Goal: Information Seeking & Learning: Learn about a topic

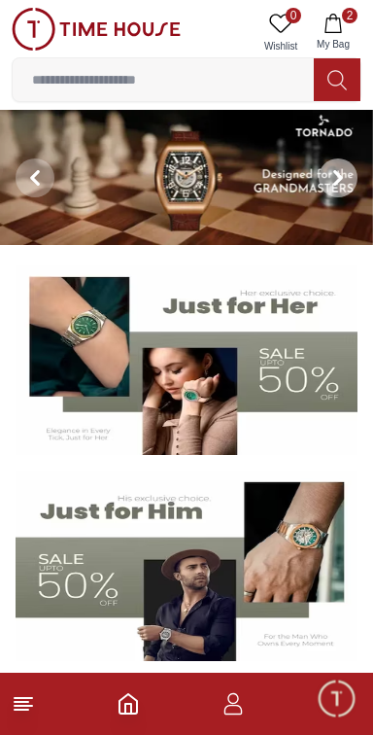
click at [338, 173] on icon at bounding box center [338, 178] width 16 height 16
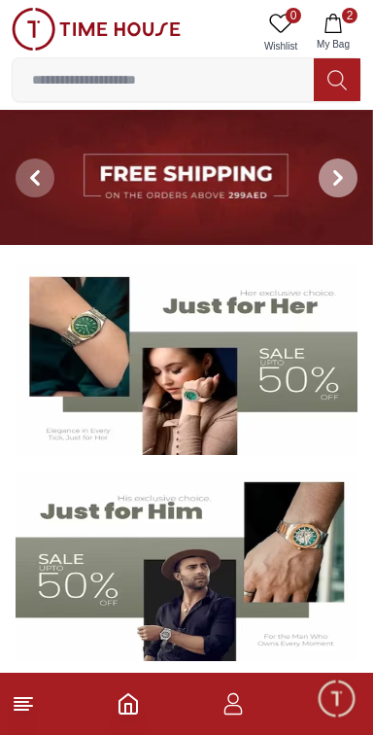
click at [336, 179] on icon at bounding box center [338, 178] width 16 height 16
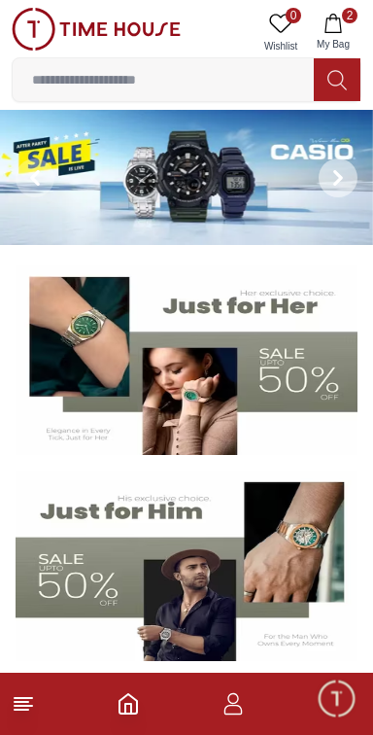
click at [339, 173] on icon at bounding box center [338, 178] width 16 height 16
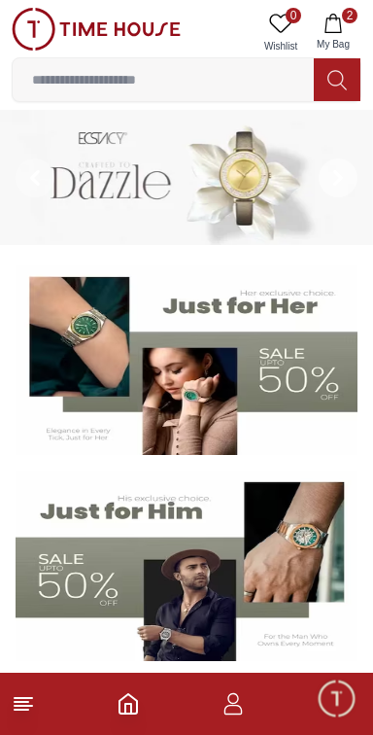
click at [338, 181] on icon at bounding box center [338, 178] width 16 height 16
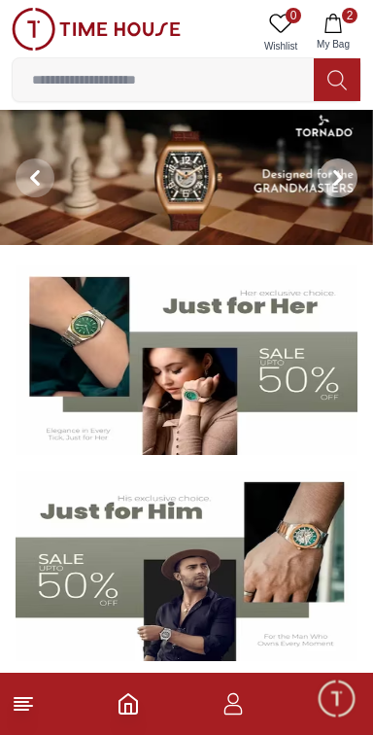
click at [341, 181] on icon at bounding box center [338, 177] width 6 height 13
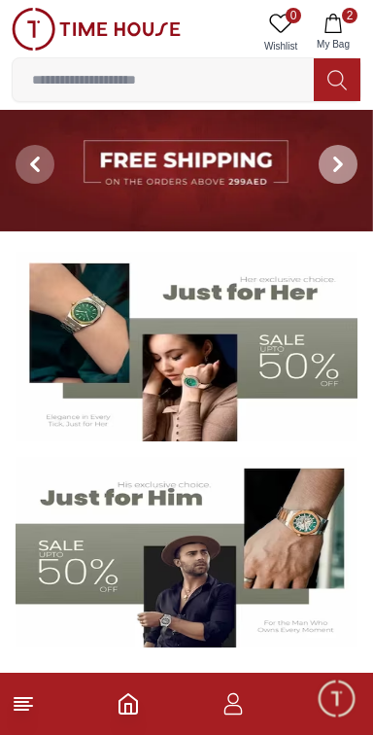
scroll to position [19, 0]
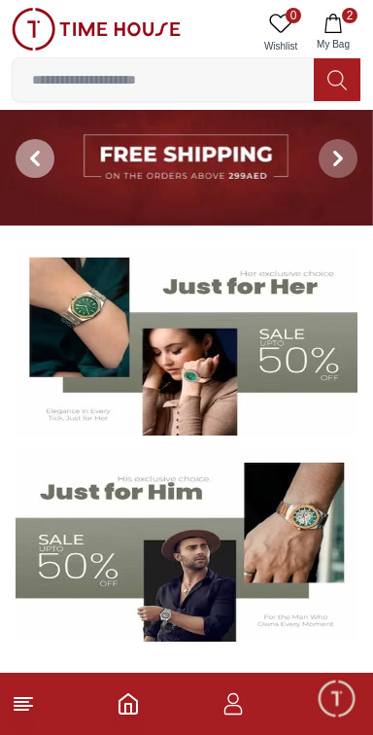
click at [37, 156] on icon at bounding box center [35, 158] width 6 height 13
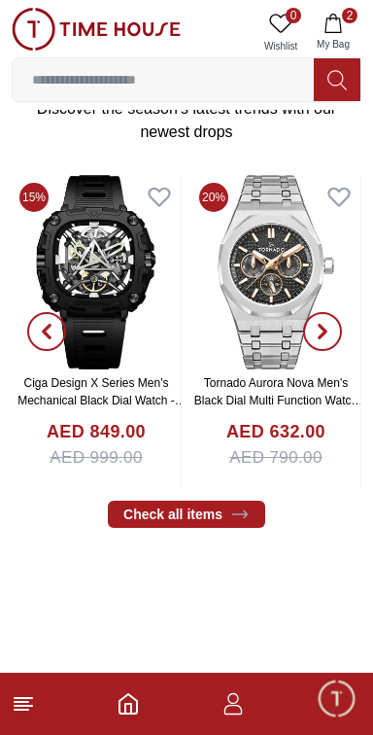
scroll to position [646, 0]
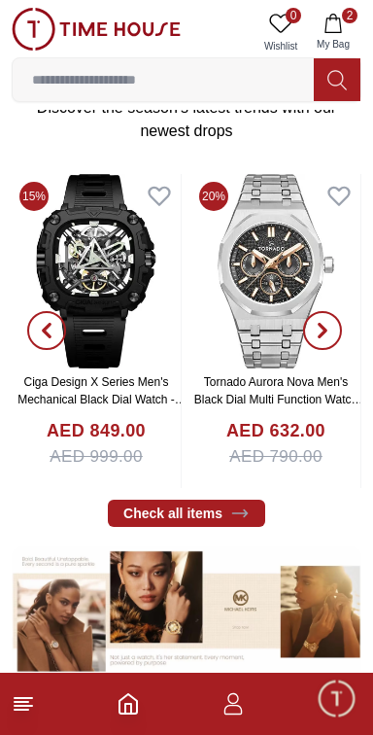
click at [125, 312] on img at bounding box center [96, 271] width 169 height 194
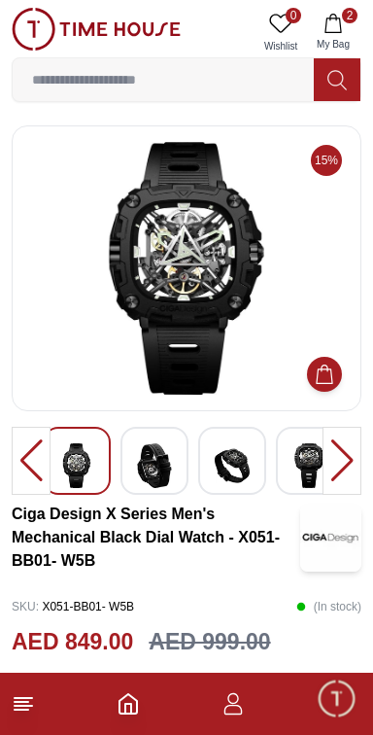
click at [207, 323] on img at bounding box center [186, 268] width 317 height 253
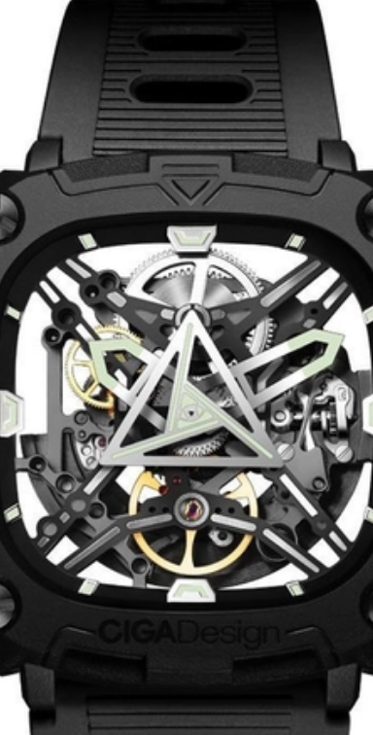
scroll to position [13, 0]
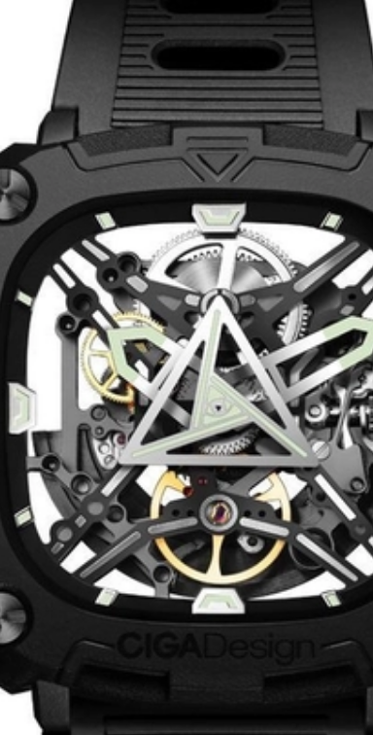
click at [188, 263] on img at bounding box center [186, 255] width 317 height 253
click at [189, 261] on img at bounding box center [186, 255] width 317 height 253
click at [190, 260] on img at bounding box center [186, 255] width 317 height 253
click at [190, 259] on img at bounding box center [186, 255] width 317 height 253
click at [190, 260] on img at bounding box center [186, 255] width 317 height 253
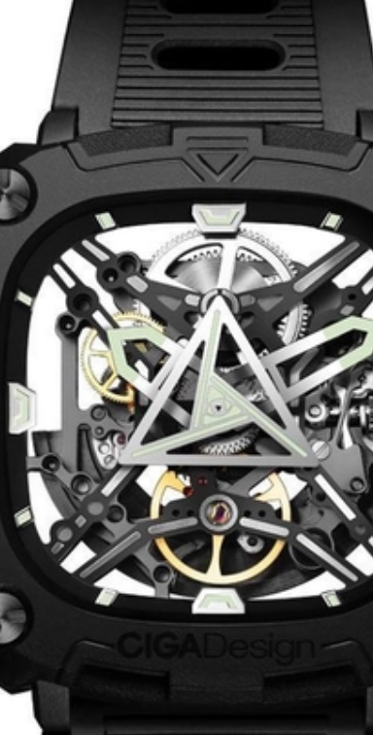
click at [191, 260] on img at bounding box center [186, 255] width 317 height 253
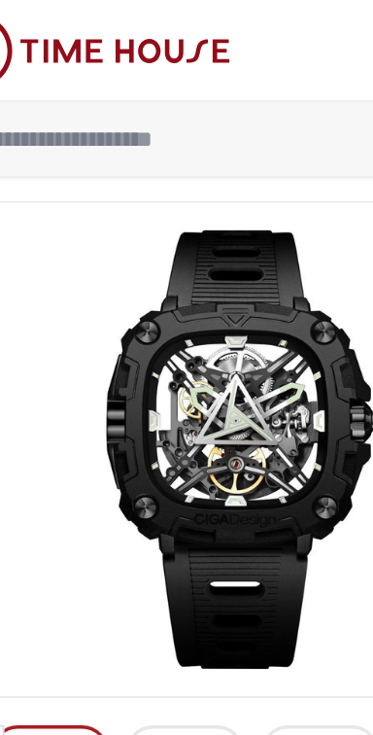
scroll to position [4, 0]
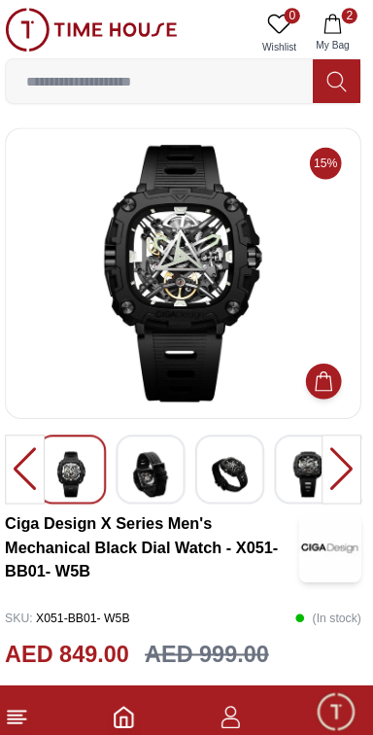
click at [341, 464] on div at bounding box center [342, 461] width 39 height 68
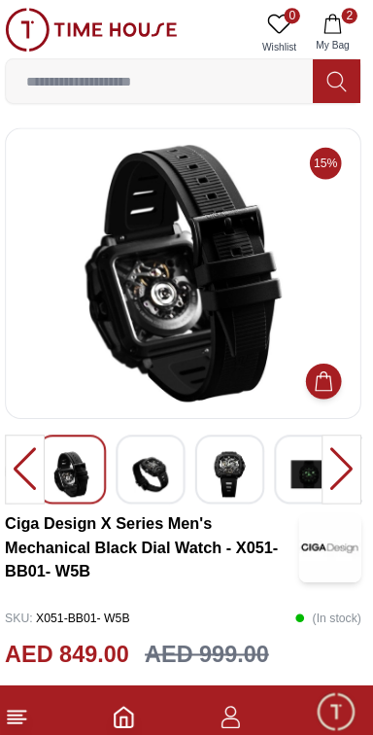
click at [334, 460] on div at bounding box center [342, 461] width 39 height 68
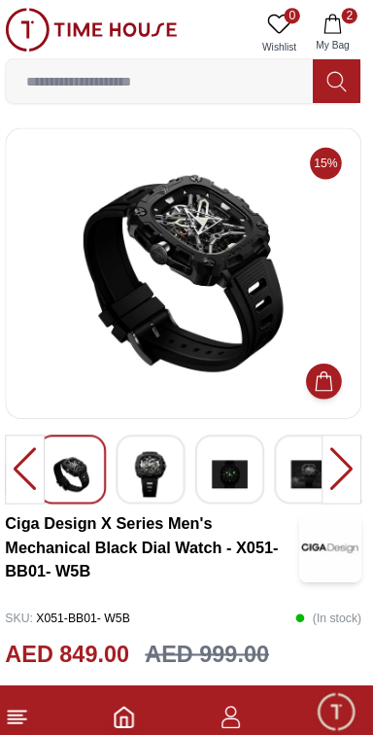
click at [337, 453] on div at bounding box center [342, 461] width 39 height 68
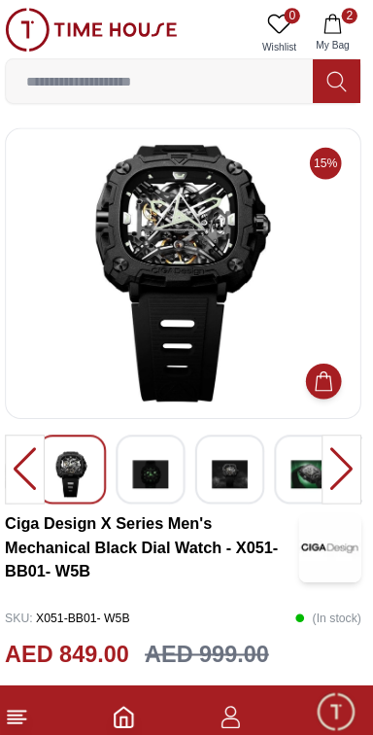
click at [342, 458] on div at bounding box center [342, 461] width 39 height 68
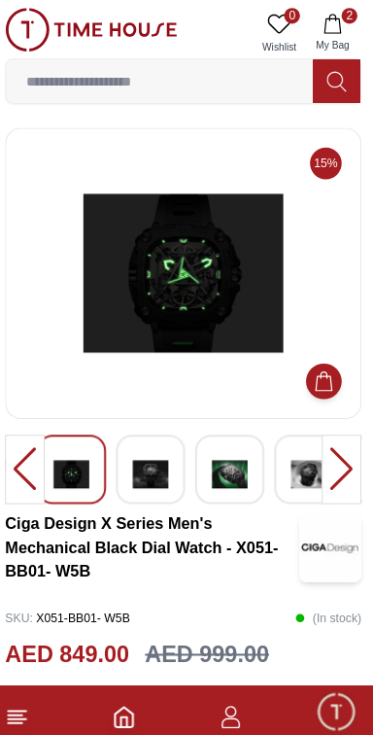
click at [340, 459] on div at bounding box center [342, 461] width 39 height 68
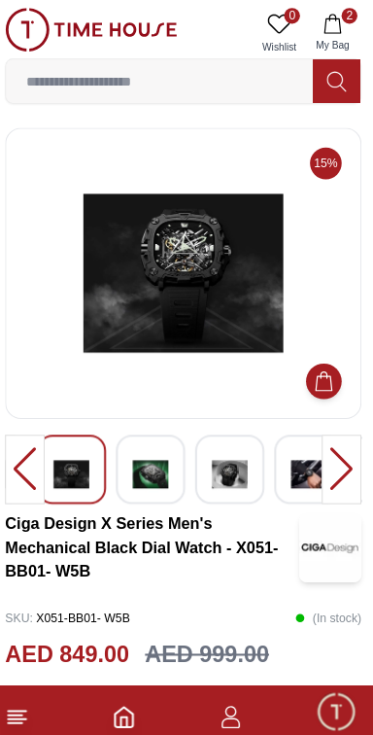
click at [343, 453] on div at bounding box center [342, 461] width 39 height 68
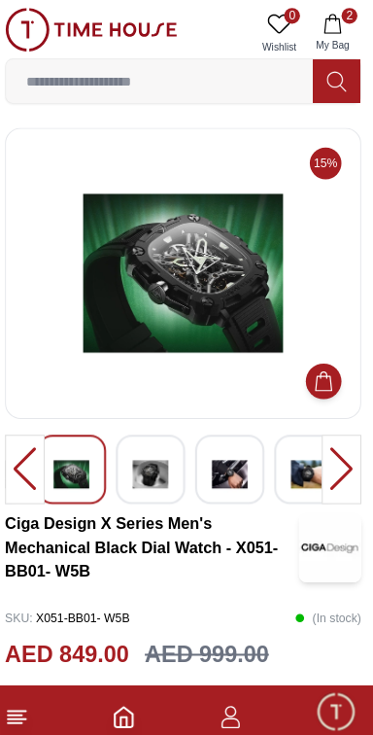
click at [344, 454] on div at bounding box center [342, 461] width 39 height 68
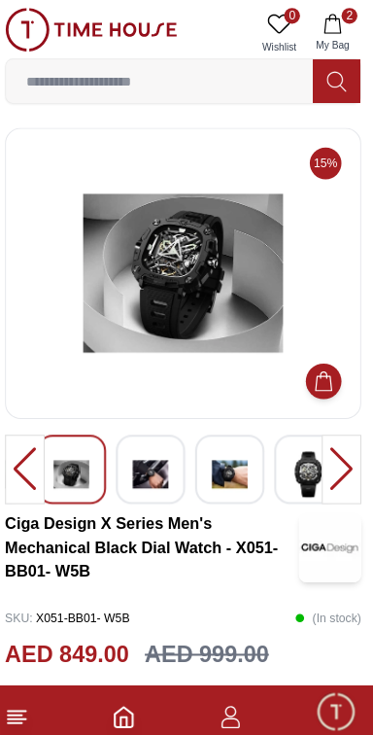
click at [340, 460] on div at bounding box center [342, 461] width 39 height 68
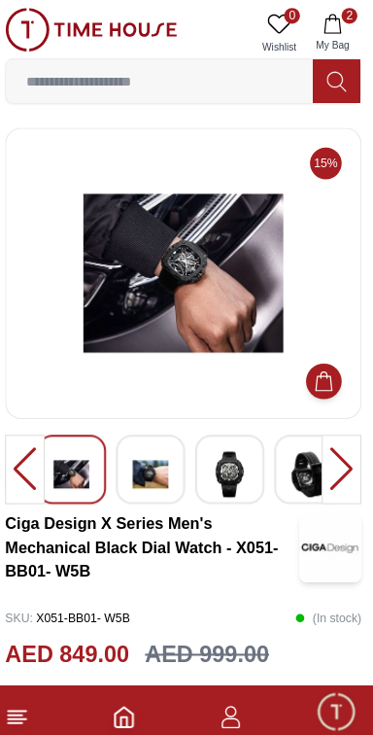
click at [343, 458] on div at bounding box center [342, 461] width 39 height 68
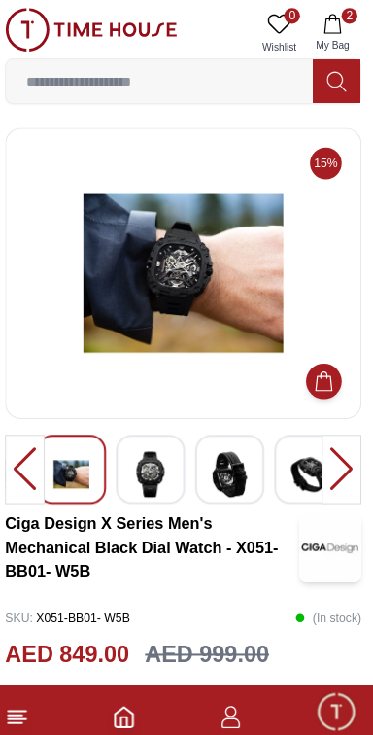
click at [351, 454] on div at bounding box center [342, 461] width 39 height 68
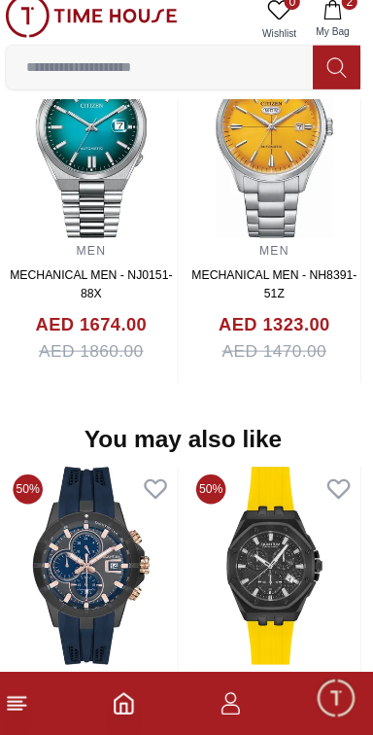
scroll to position [1635, 0]
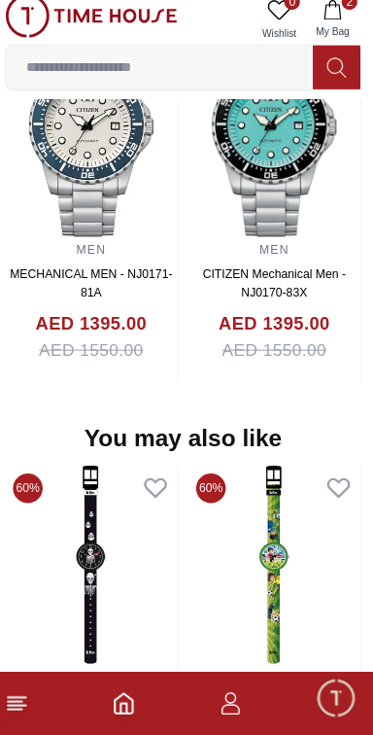
click at [106, 246] on img at bounding box center [96, 149] width 169 height 194
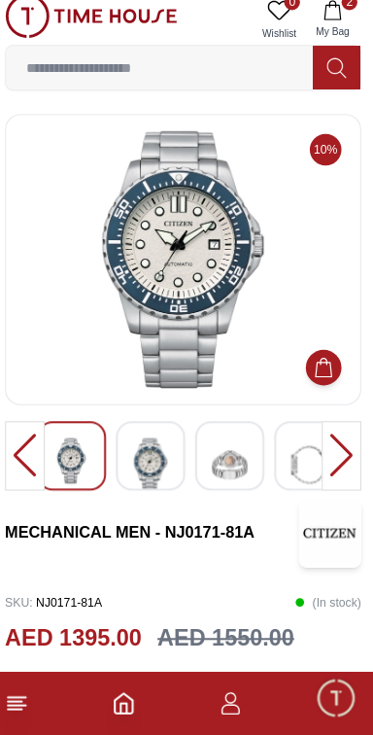
click at [339, 455] on div at bounding box center [342, 461] width 39 height 68
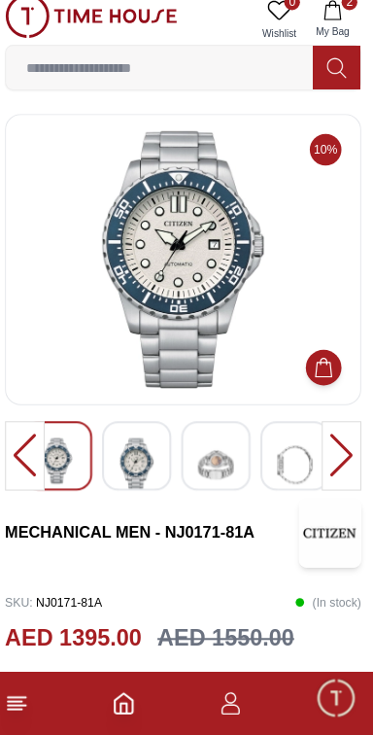
click at [345, 449] on div at bounding box center [342, 461] width 39 height 68
click at [337, 469] on div at bounding box center [342, 461] width 39 height 68
click at [148, 474] on img at bounding box center [140, 469] width 35 height 52
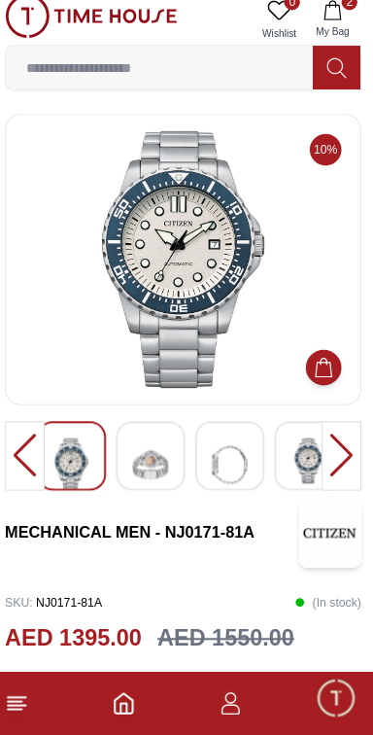
click at [163, 469] on img at bounding box center [154, 469] width 35 height 52
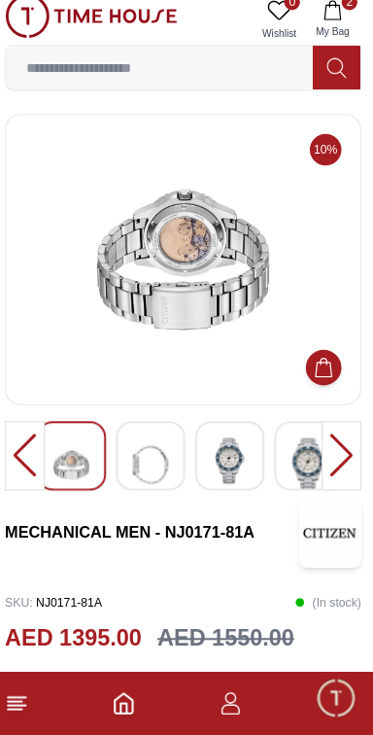
click at [240, 466] on img at bounding box center [232, 465] width 35 height 45
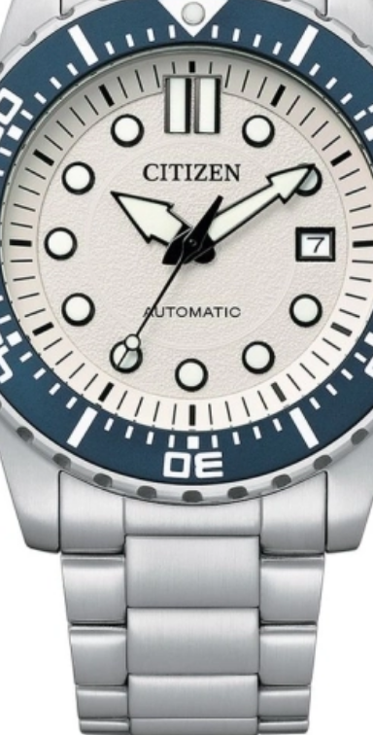
scroll to position [1, 0]
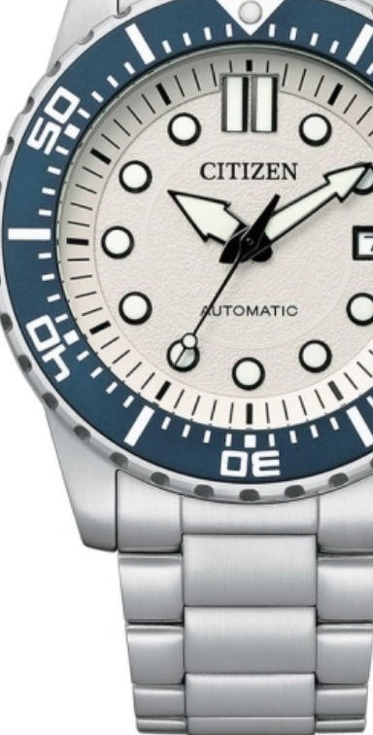
click at [192, 306] on img at bounding box center [186, 267] width 317 height 253
click at [190, 307] on img at bounding box center [186, 267] width 317 height 253
click at [189, 309] on img at bounding box center [186, 267] width 317 height 253
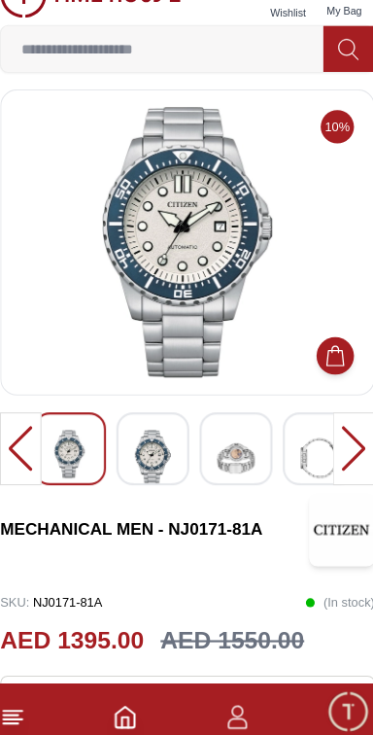
scroll to position [8, 0]
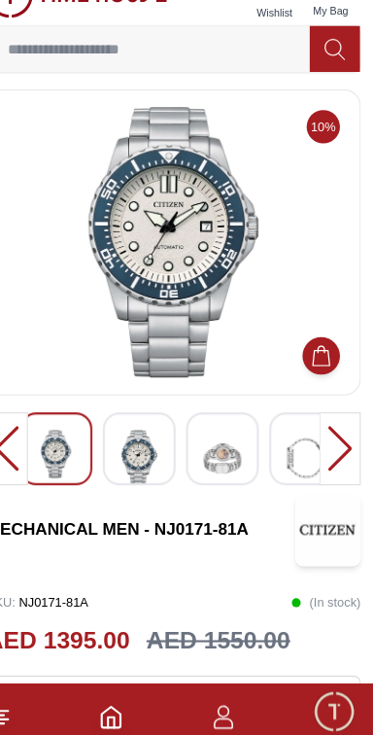
click at [344, 456] on div at bounding box center [342, 453] width 39 height 68
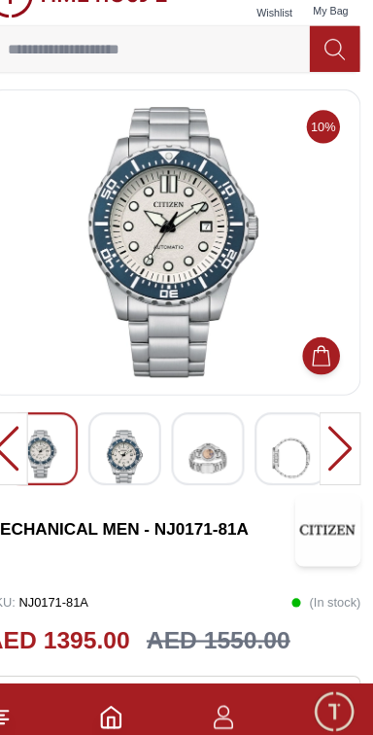
click at [160, 468] on div at bounding box center [141, 453] width 68 height 68
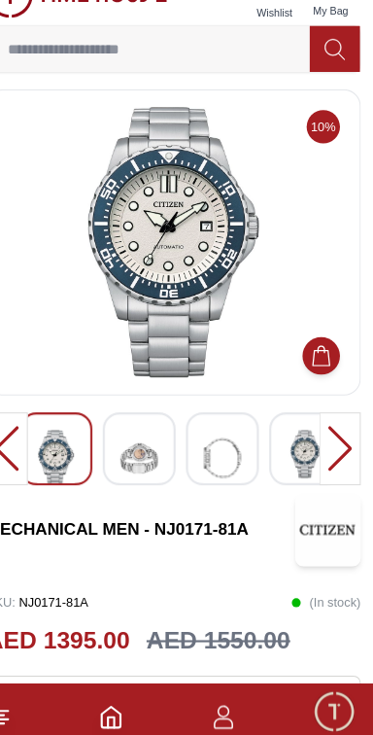
click at [246, 466] on img at bounding box center [232, 461] width 35 height 52
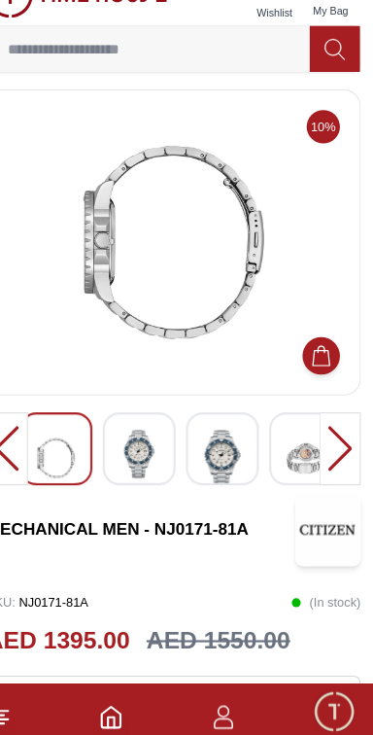
click at [307, 476] on img at bounding box center [310, 461] width 35 height 52
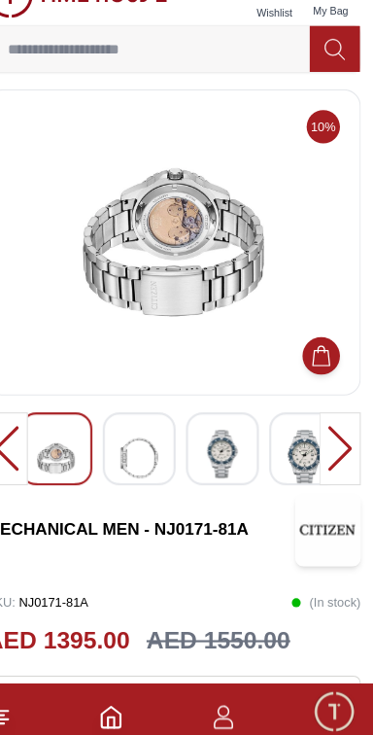
click at [306, 467] on img at bounding box center [310, 461] width 35 height 52
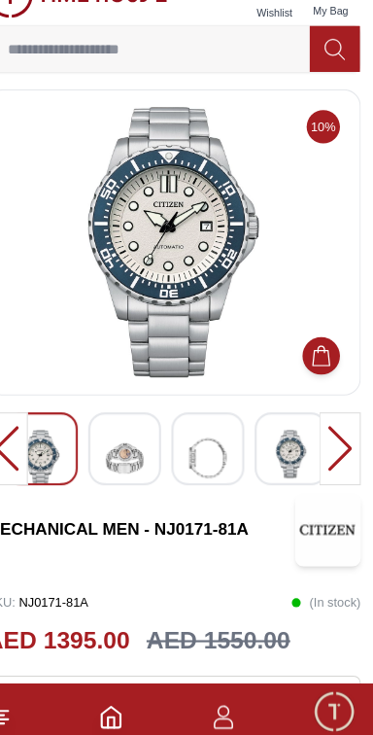
click at [297, 465] on img at bounding box center [296, 457] width 35 height 45
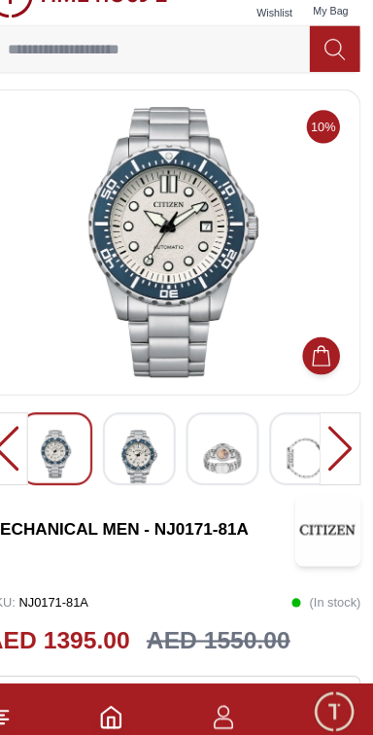
click at [265, 473] on div at bounding box center [232, 453] width 68 height 68
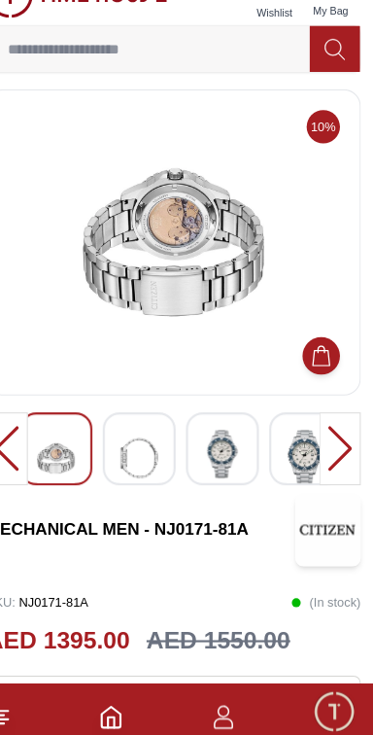
click at [234, 470] on img at bounding box center [232, 457] width 35 height 45
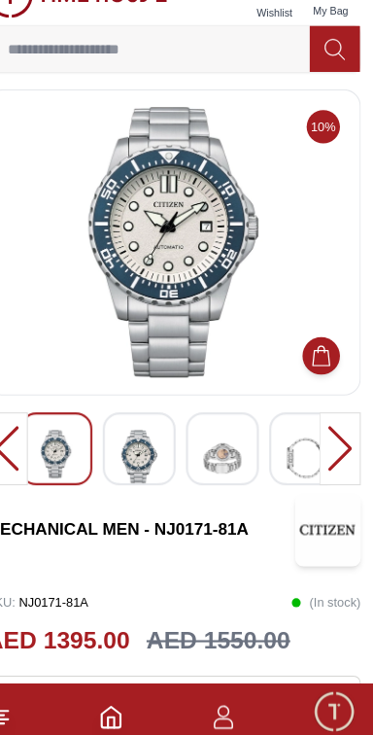
click at [211, 479] on div at bounding box center [232, 453] width 68 height 68
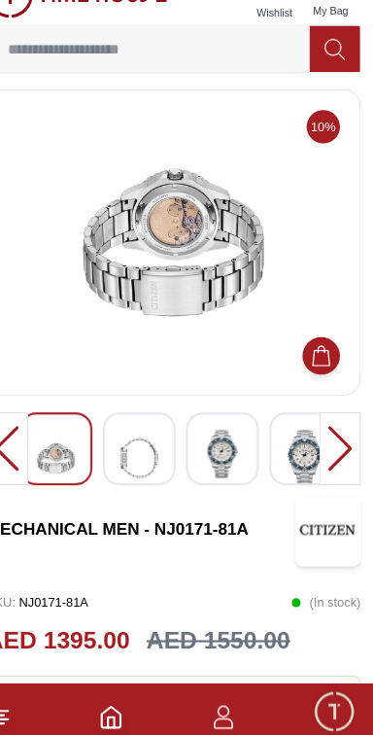
click at [199, 476] on div at bounding box center [232, 453] width 68 height 68
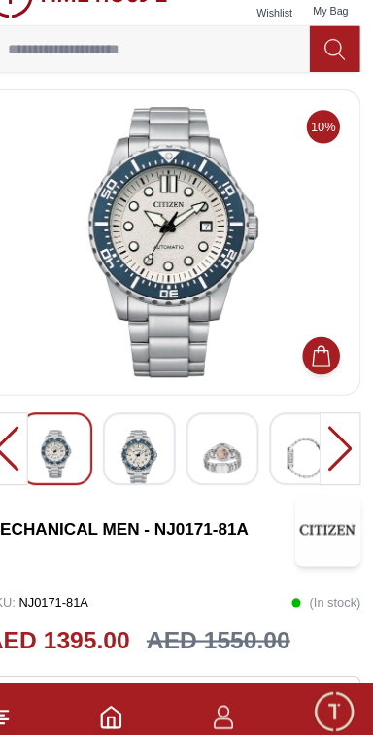
click at [185, 473] on div at bounding box center [155, 453] width 68 height 68
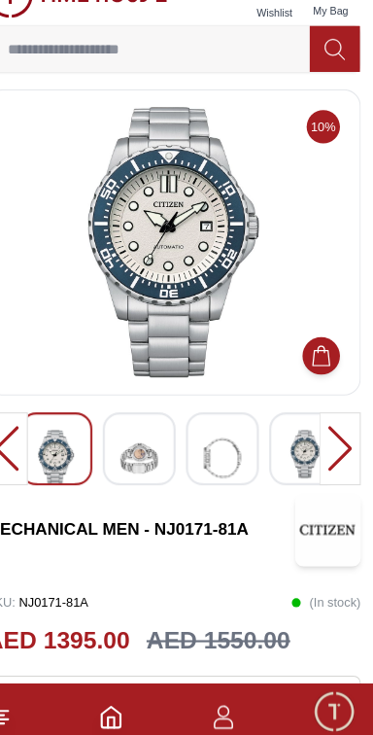
click at [169, 471] on img at bounding box center [154, 461] width 35 height 52
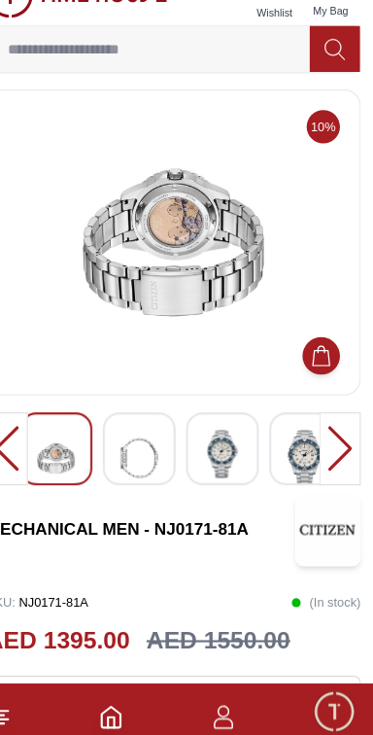
click at [148, 476] on img at bounding box center [154, 461] width 35 height 52
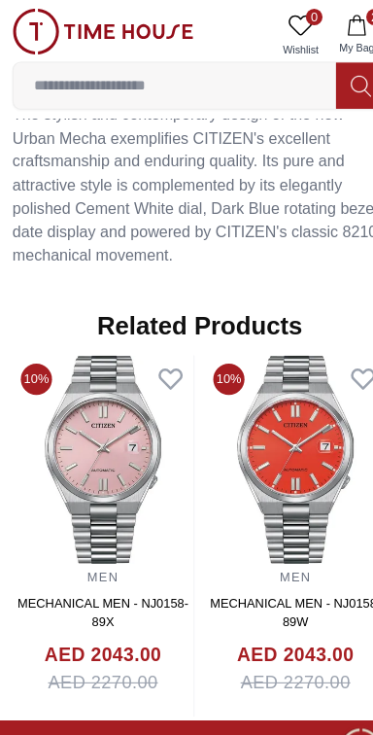
scroll to position [1424, 0]
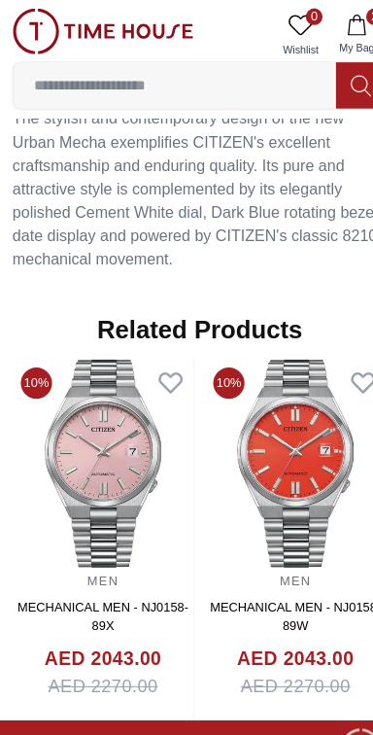
click at [209, 85] on button "Features" at bounding box center [179, 68] width 64 height 33
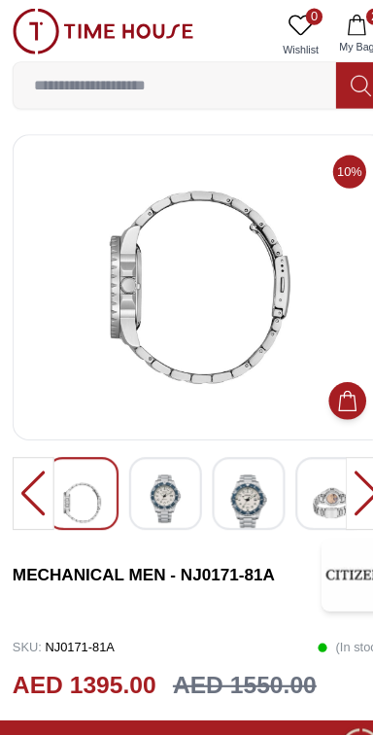
scroll to position [0, 0]
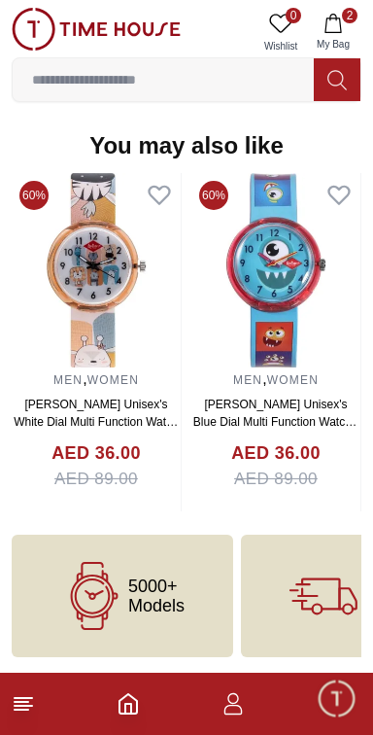
scroll to position [2132, 0]
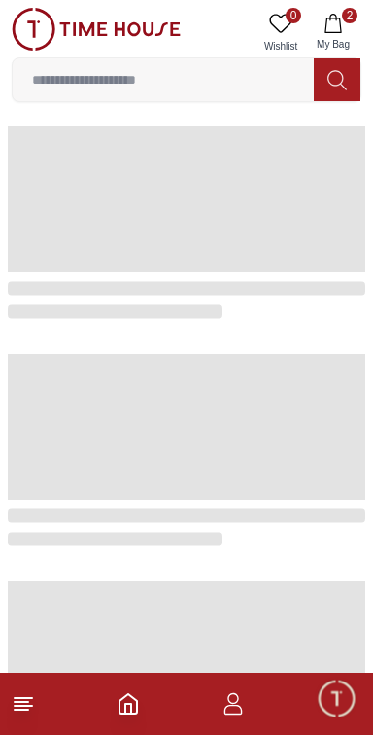
scroll to position [646, 0]
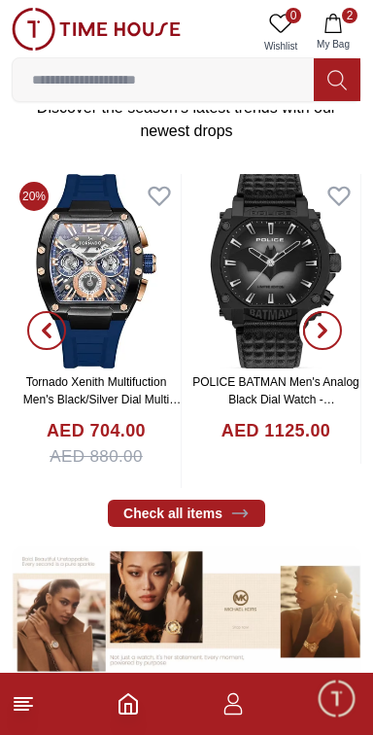
click at [331, 350] on span "button" at bounding box center [322, 330] width 39 height 39
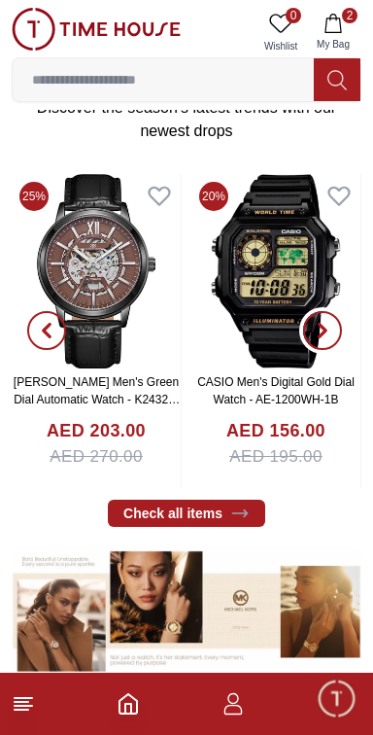
click at [318, 350] on span "button" at bounding box center [322, 330] width 39 height 39
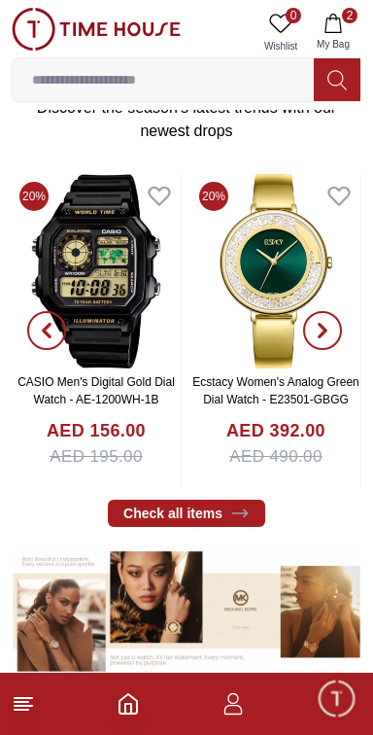
click at [316, 338] on icon "button" at bounding box center [323, 331] width 16 height 16
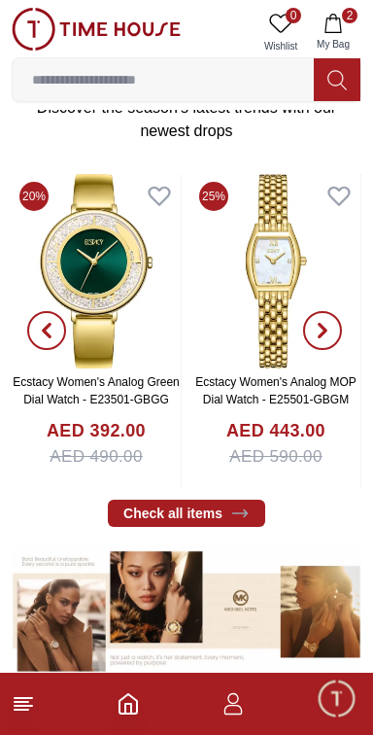
click at [326, 337] on icon "button" at bounding box center [323, 331] width 6 height 13
click at [313, 350] on span "button" at bounding box center [322, 330] width 39 height 39
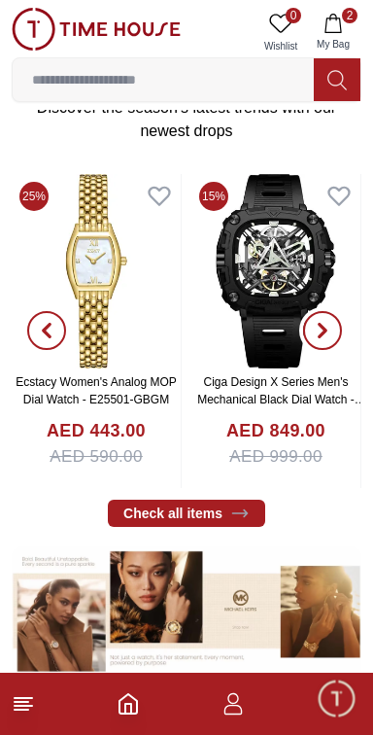
click at [333, 350] on span "button" at bounding box center [322, 330] width 39 height 39
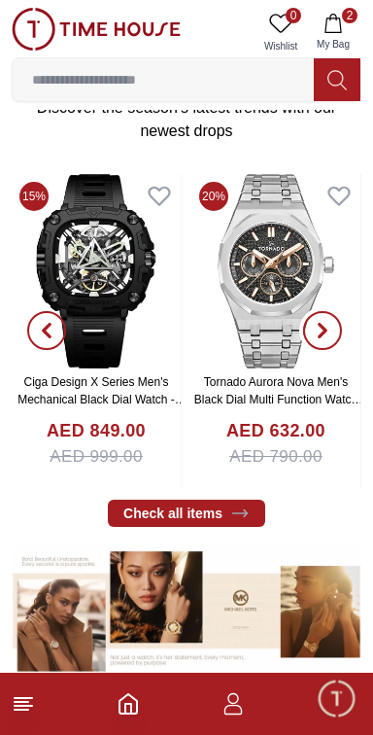
click at [334, 350] on span "button" at bounding box center [322, 330] width 39 height 39
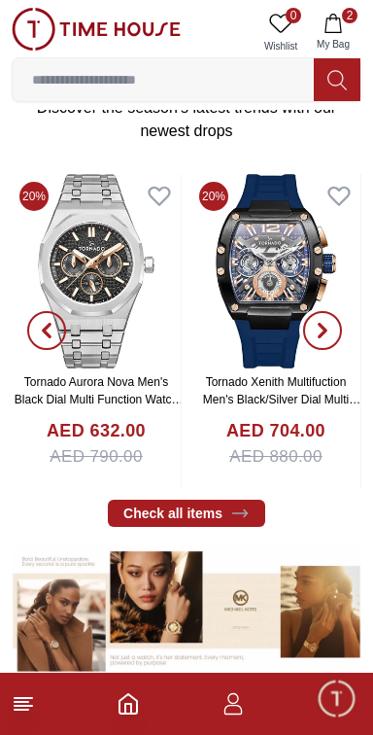
click at [339, 350] on span "button" at bounding box center [322, 330] width 39 height 39
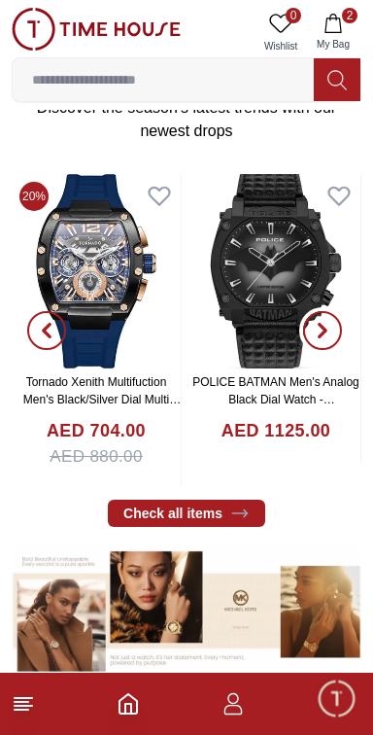
click at [332, 350] on span "button" at bounding box center [322, 330] width 39 height 39
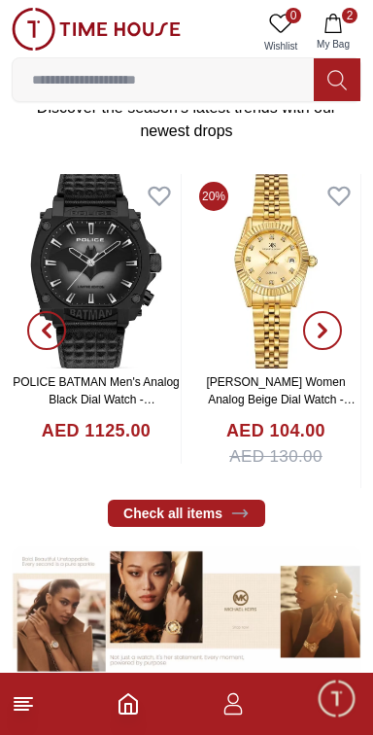
click at [338, 350] on span "button" at bounding box center [322, 330] width 39 height 39
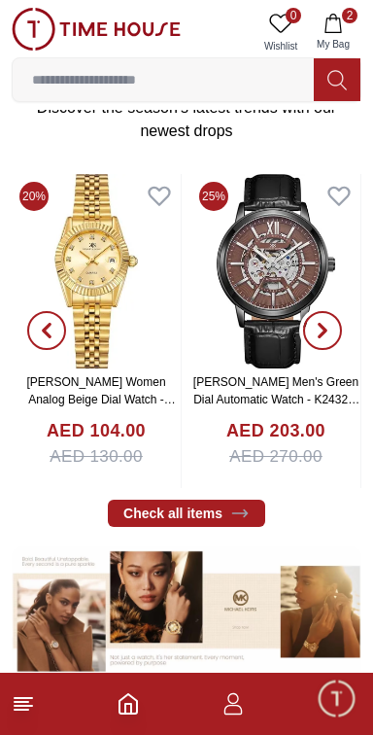
click at [333, 350] on span "button" at bounding box center [322, 330] width 39 height 39
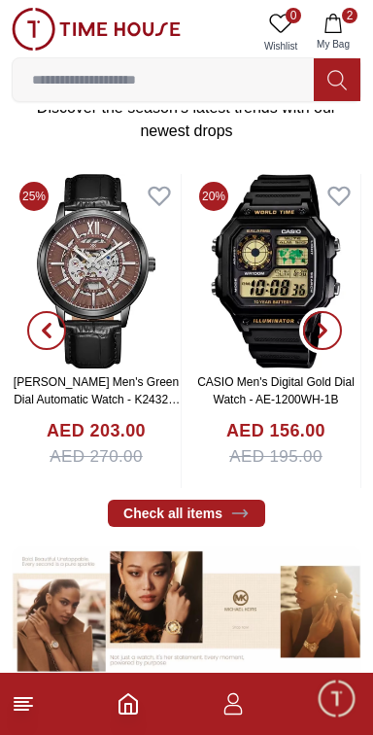
click at [324, 337] on icon "button" at bounding box center [323, 331] width 6 height 13
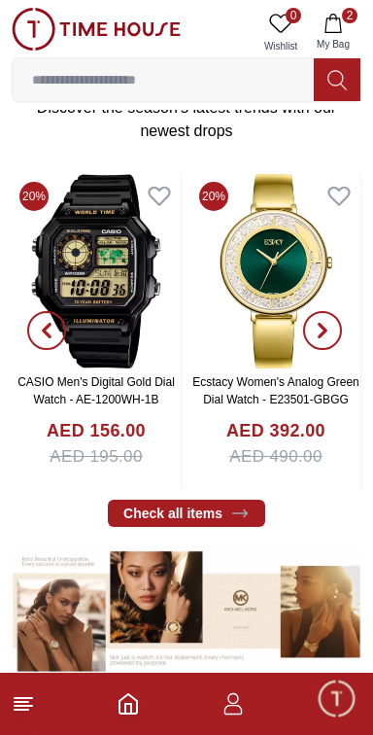
click at [332, 350] on span "button" at bounding box center [322, 330] width 39 height 39
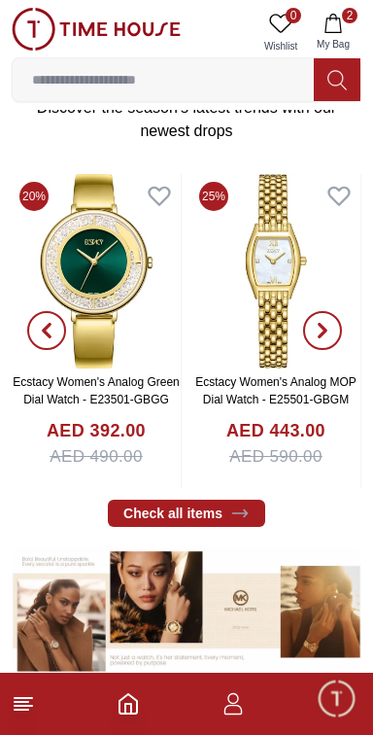
click at [330, 350] on span "button" at bounding box center [322, 330] width 39 height 39
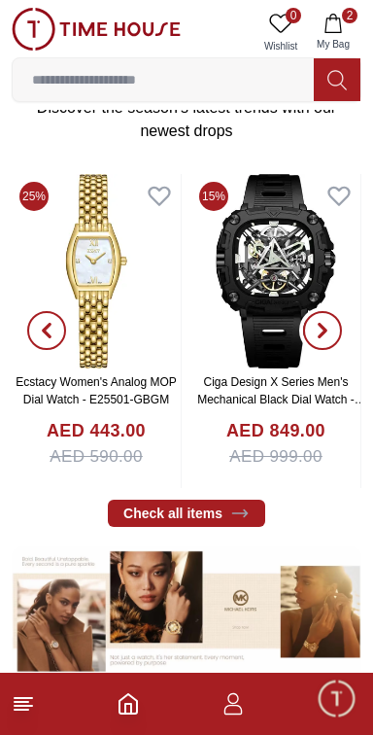
click at [343, 368] on button "button" at bounding box center [323, 331] width 70 height 315
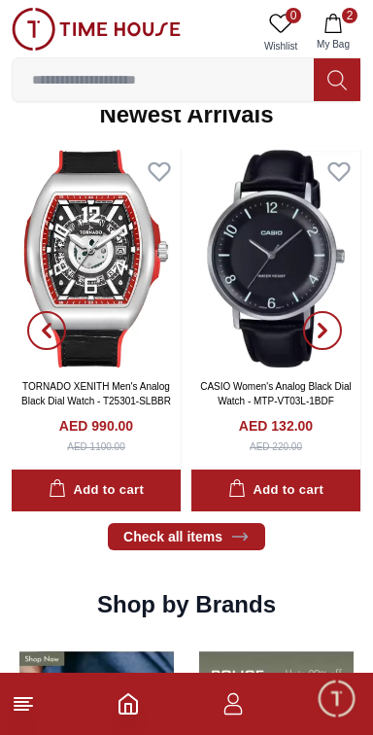
scroll to position [1266, 0]
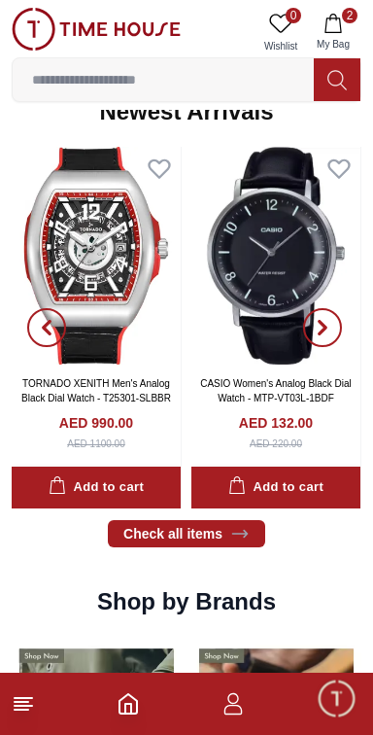
click at [126, 364] on img at bounding box center [96, 256] width 169 height 218
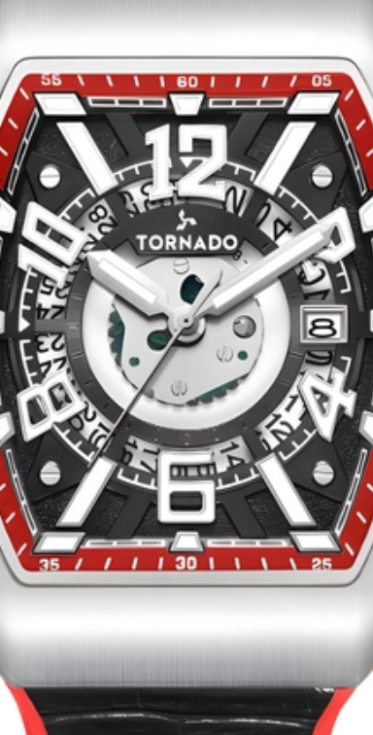
click at [193, 295] on img at bounding box center [186, 268] width 317 height 253
click at [192, 294] on img at bounding box center [186, 268] width 317 height 253
click at [193, 294] on img at bounding box center [186, 268] width 317 height 253
click at [192, 294] on img at bounding box center [186, 268] width 317 height 253
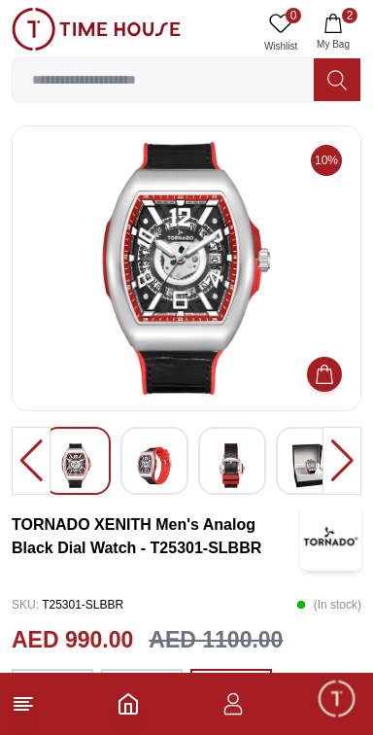
click at [175, 472] on div at bounding box center [155, 461] width 68 height 68
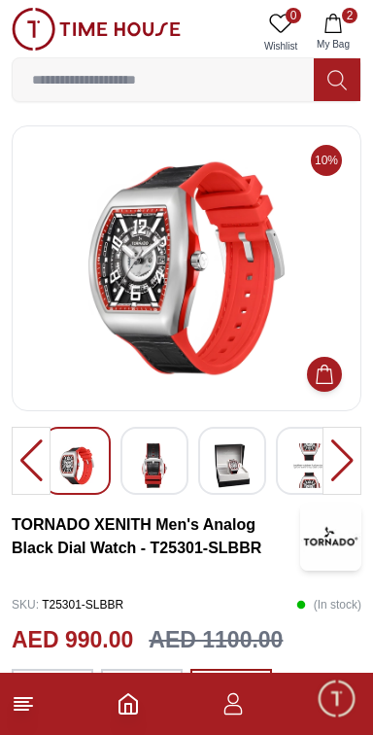
click at [250, 467] on img at bounding box center [232, 465] width 35 height 45
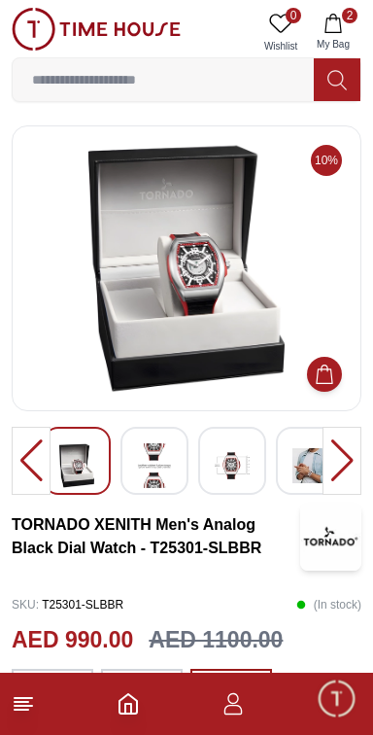
click at [170, 475] on img at bounding box center [154, 465] width 35 height 45
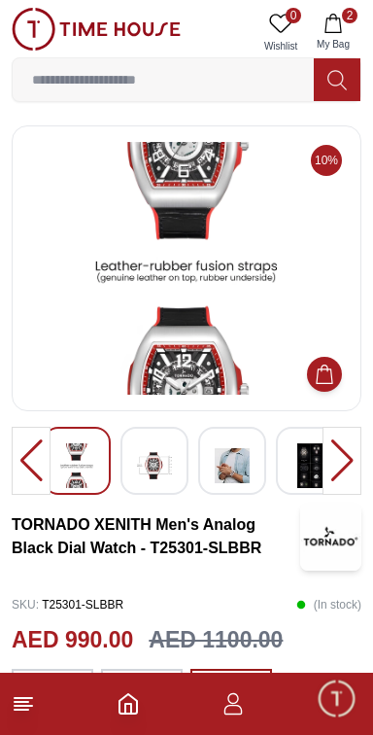
click at [173, 476] on div at bounding box center [155, 461] width 68 height 68
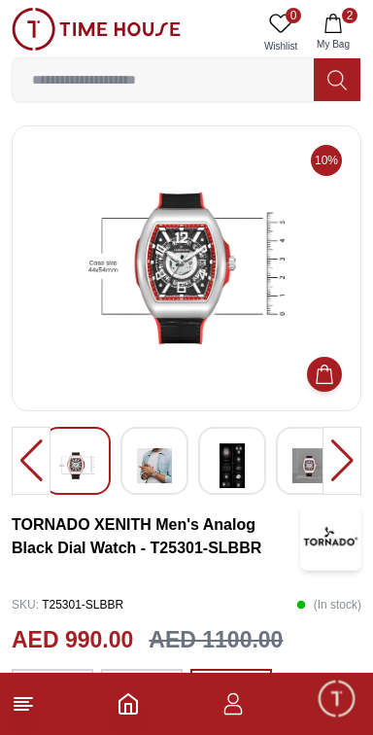
click at [173, 482] on div at bounding box center [155, 461] width 68 height 68
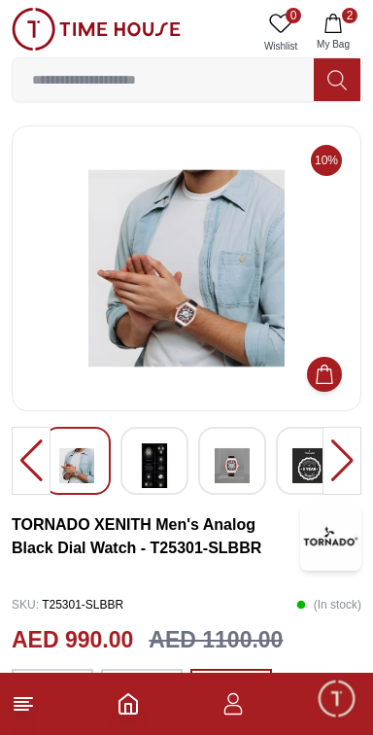
click at [173, 484] on div at bounding box center [155, 461] width 68 height 68
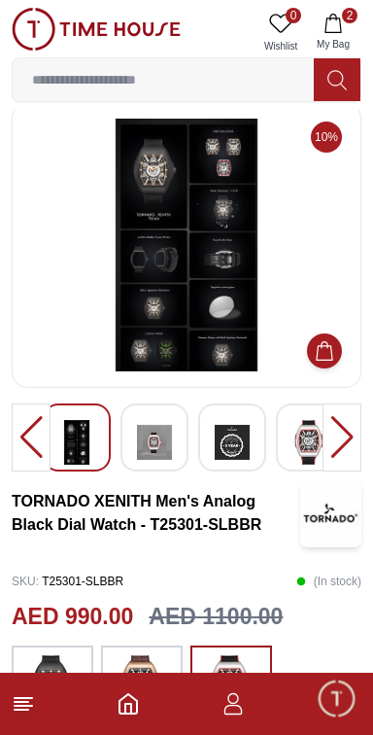
scroll to position [31, 0]
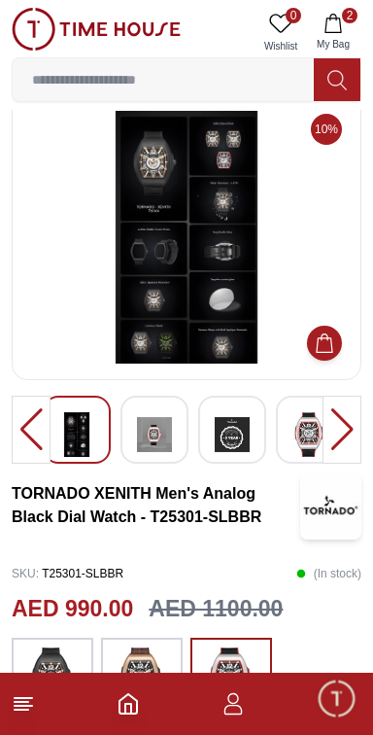
click at [163, 446] on img at bounding box center [154, 434] width 35 height 45
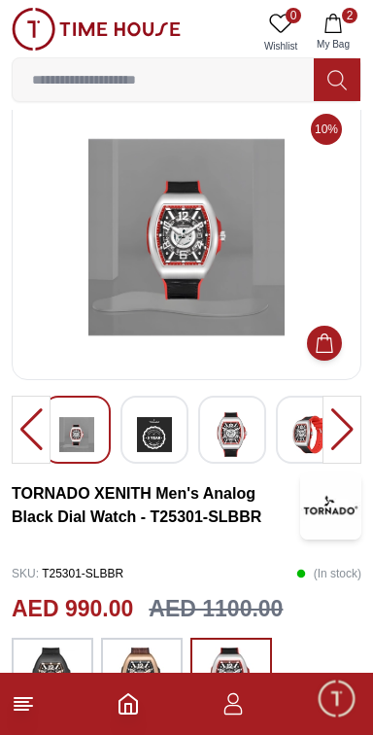
click at [164, 457] on img at bounding box center [154, 434] width 35 height 45
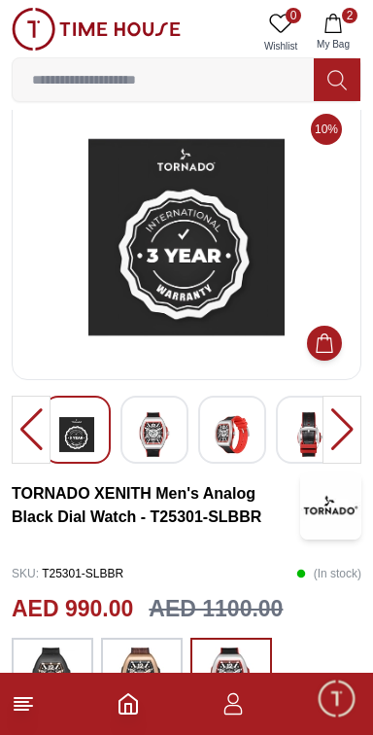
click at [172, 452] on div at bounding box center [155, 430] width 68 height 68
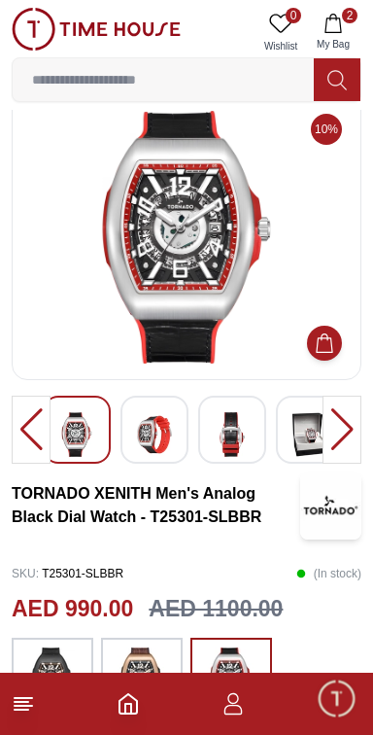
click at [175, 451] on div at bounding box center [155, 430] width 68 height 68
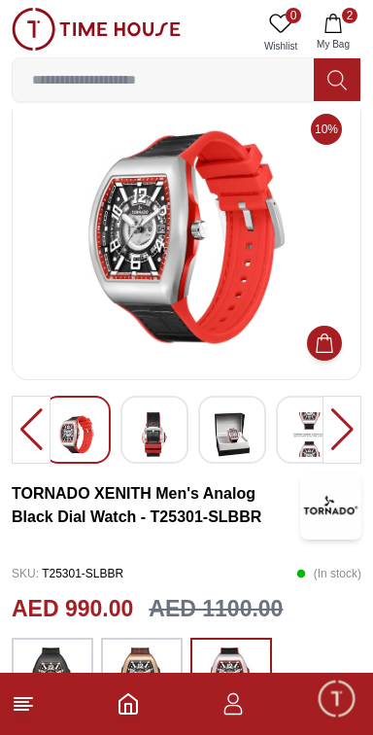
click at [174, 459] on div at bounding box center [155, 430] width 68 height 68
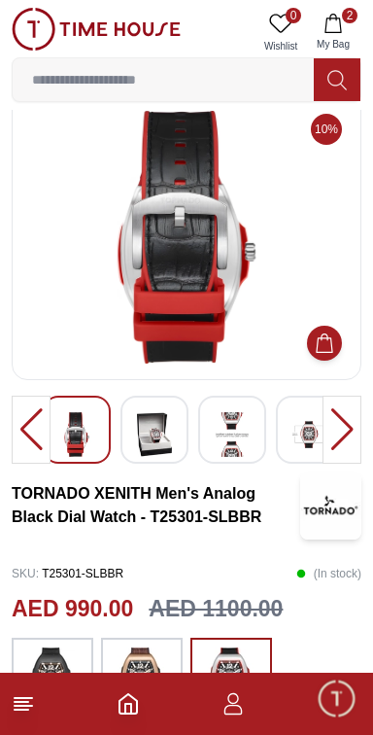
click at [165, 448] on img at bounding box center [154, 434] width 35 height 45
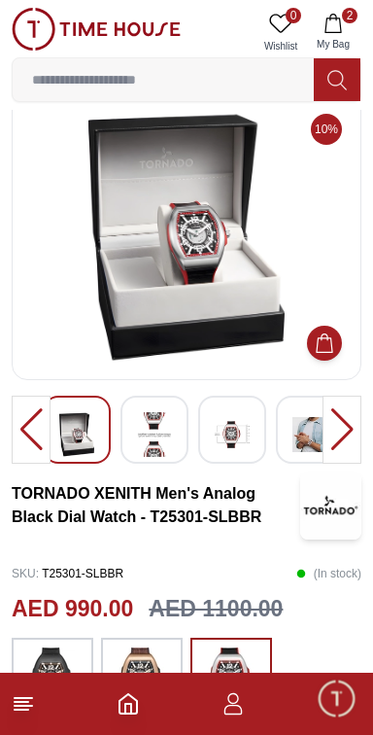
click at [168, 457] on img at bounding box center [154, 434] width 35 height 45
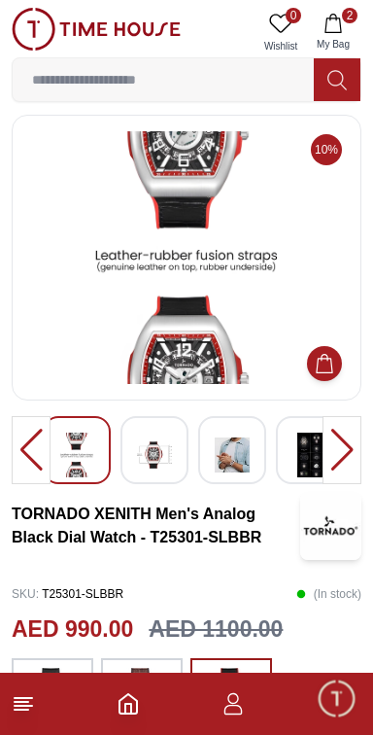
scroll to position [0, 0]
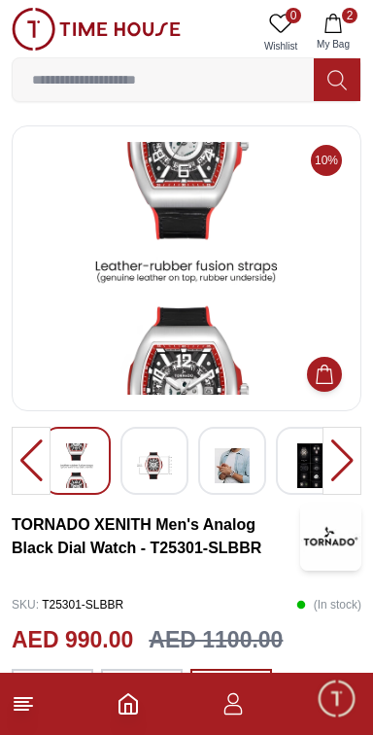
click at [237, 475] on img at bounding box center [232, 465] width 35 height 45
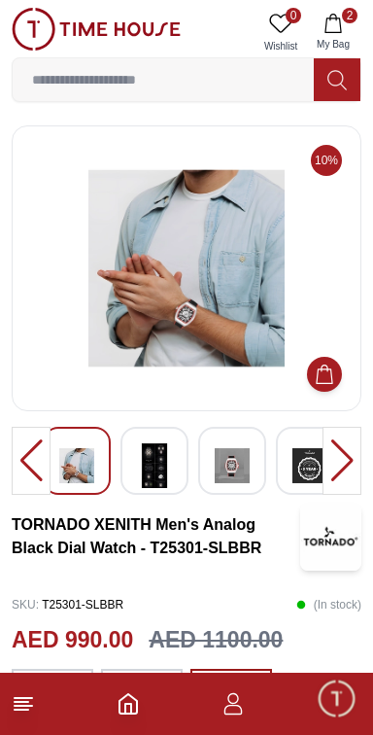
click at [236, 471] on img at bounding box center [232, 465] width 35 height 45
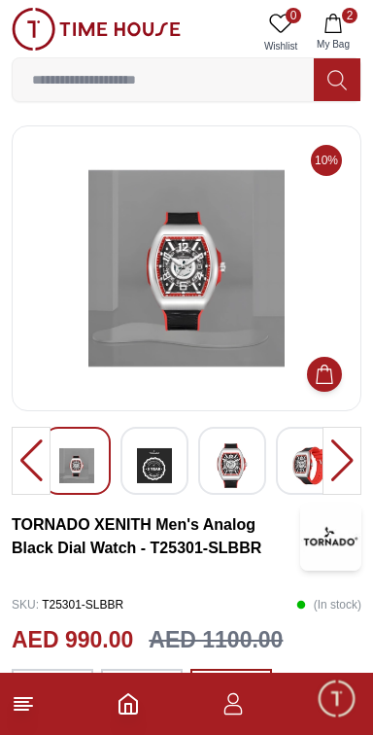
click at [175, 488] on div at bounding box center [155, 461] width 68 height 68
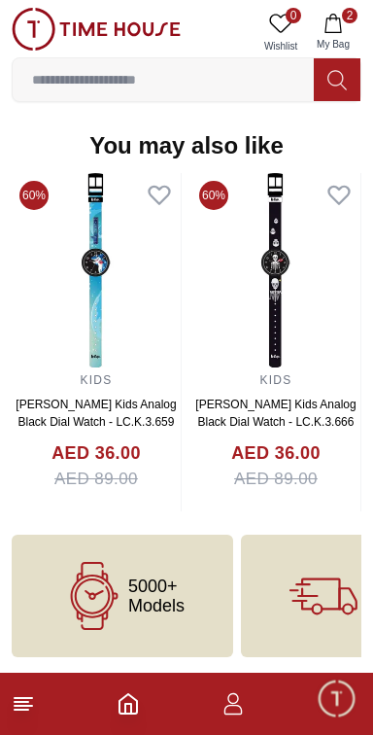
scroll to position [2431, 0]
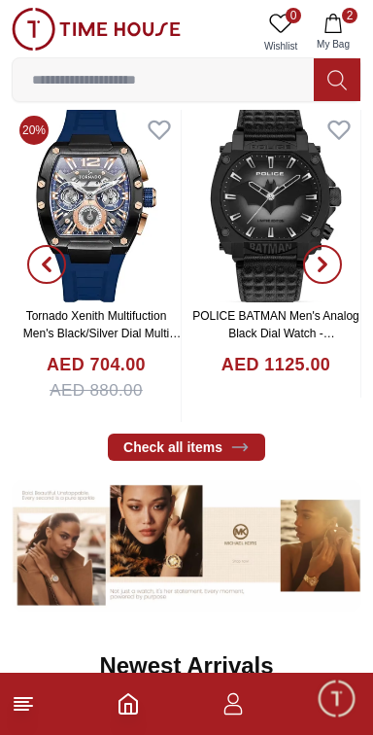
scroll to position [709, 0]
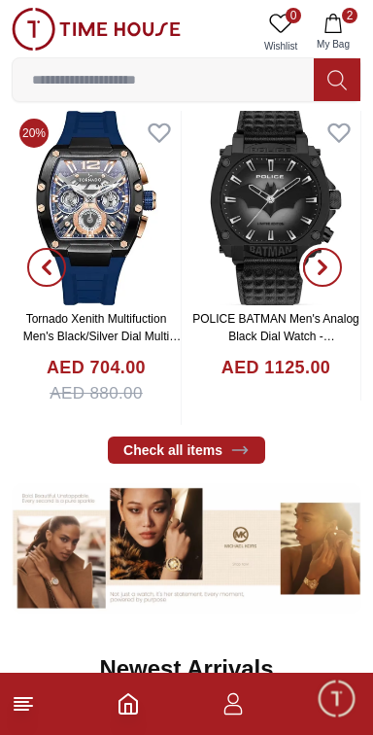
click at [337, 287] on span "button" at bounding box center [322, 267] width 39 height 39
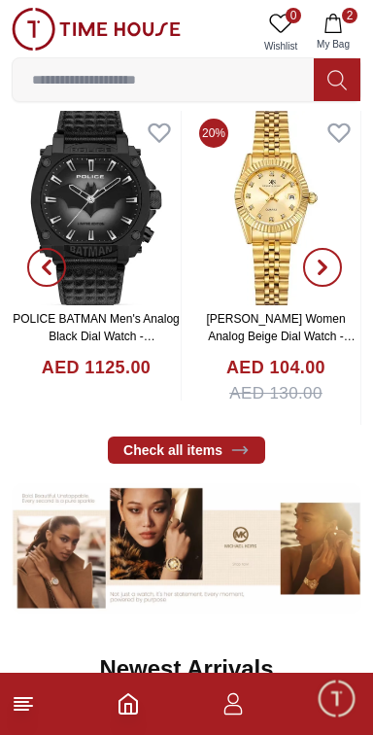
click at [320, 274] on icon "button" at bounding box center [323, 267] width 6 height 13
click at [337, 287] on span "button" at bounding box center [322, 267] width 39 height 39
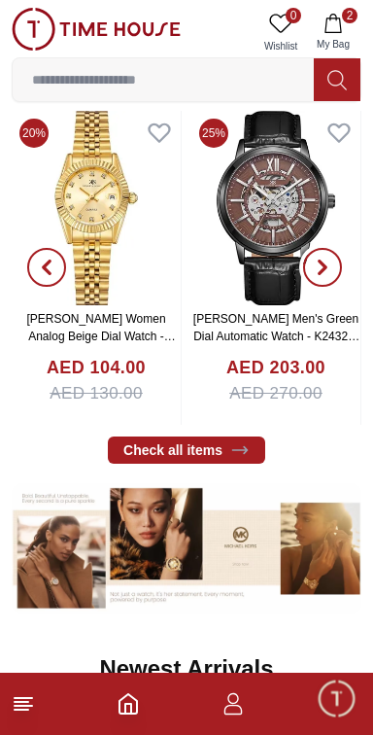
click at [325, 287] on span "button" at bounding box center [322, 267] width 39 height 39
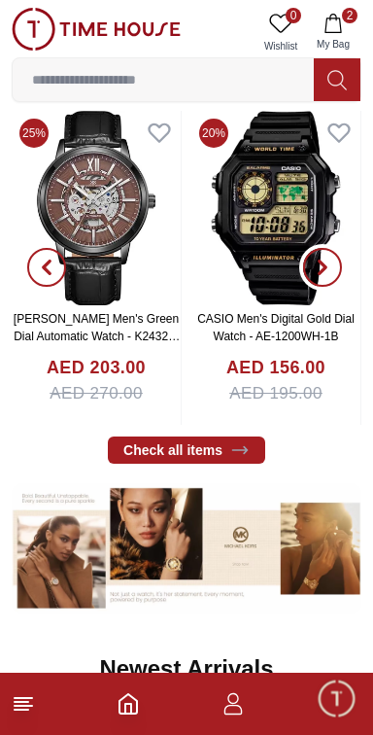
click at [327, 275] on icon "button" at bounding box center [323, 267] width 16 height 16
click at [311, 287] on span "button" at bounding box center [322, 267] width 39 height 39
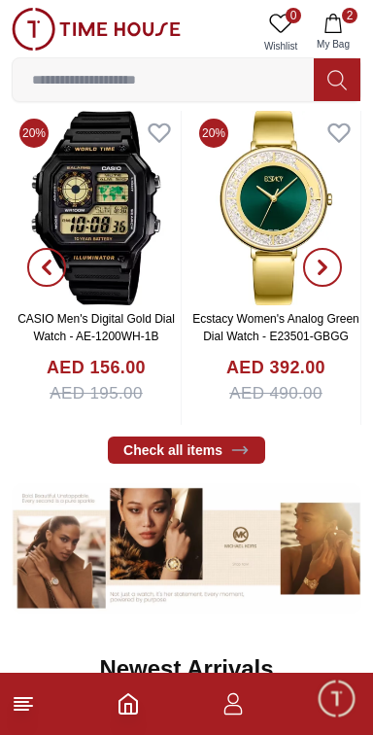
click at [335, 287] on span "button" at bounding box center [322, 267] width 39 height 39
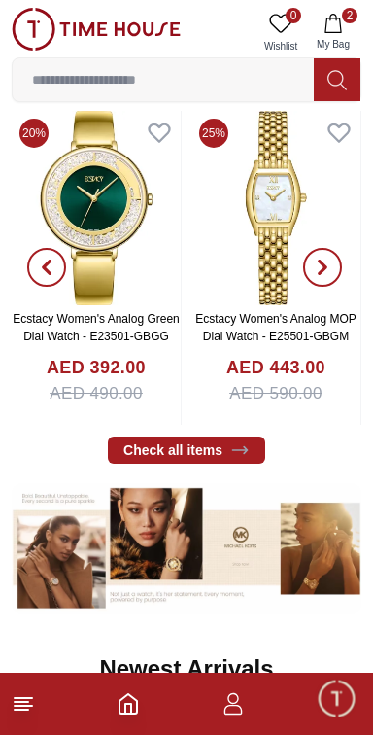
click at [343, 302] on button "button" at bounding box center [323, 268] width 70 height 315
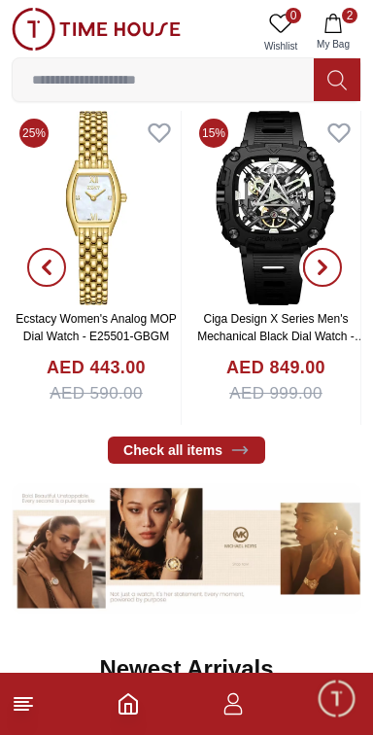
click at [335, 287] on span "button" at bounding box center [322, 267] width 39 height 39
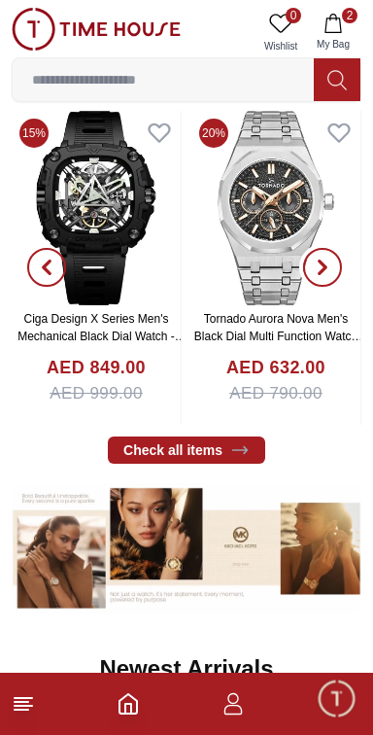
click at [330, 287] on span "button" at bounding box center [322, 267] width 39 height 39
click at [322, 274] on icon "button" at bounding box center [323, 267] width 6 height 13
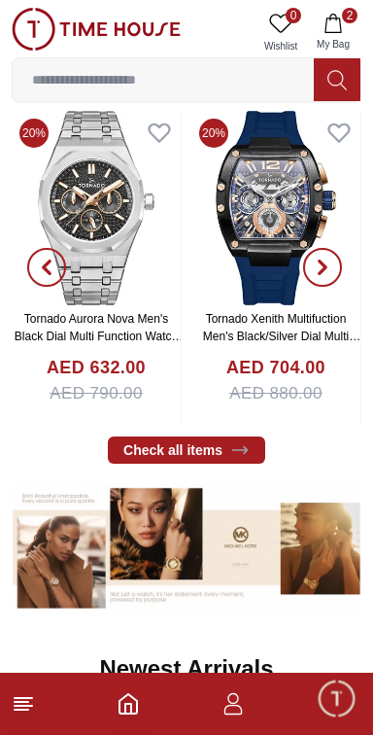
click at [328, 287] on span "button" at bounding box center [322, 267] width 39 height 39
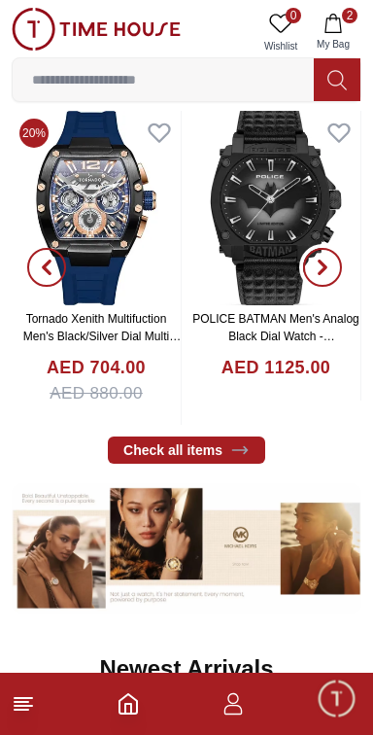
click at [336, 287] on span "button" at bounding box center [322, 267] width 39 height 39
click at [326, 275] on icon "button" at bounding box center [323, 267] width 16 height 16
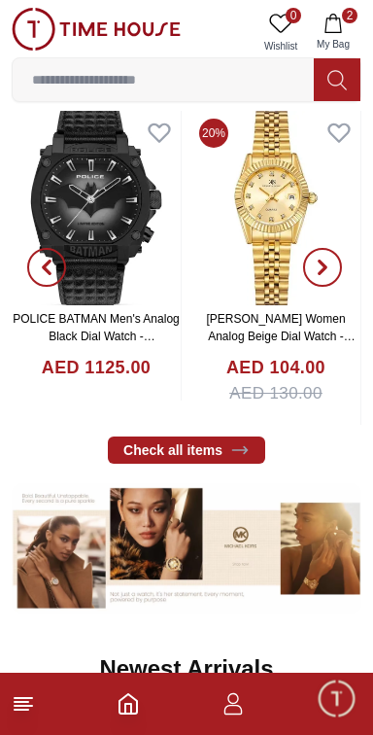
click at [338, 287] on span "button" at bounding box center [322, 267] width 39 height 39
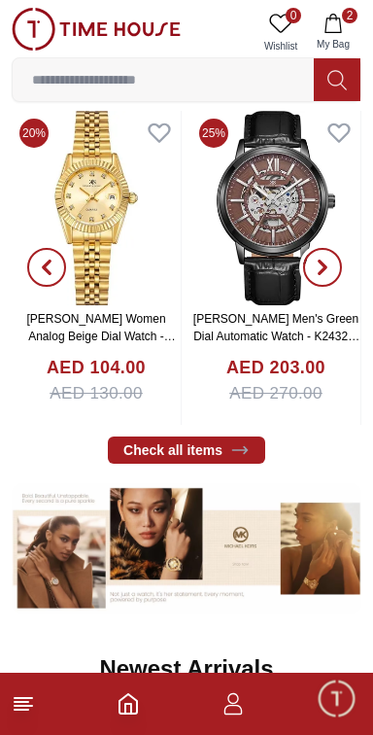
click at [336, 287] on span "button" at bounding box center [322, 267] width 39 height 39
click at [340, 295] on button "button" at bounding box center [323, 268] width 70 height 315
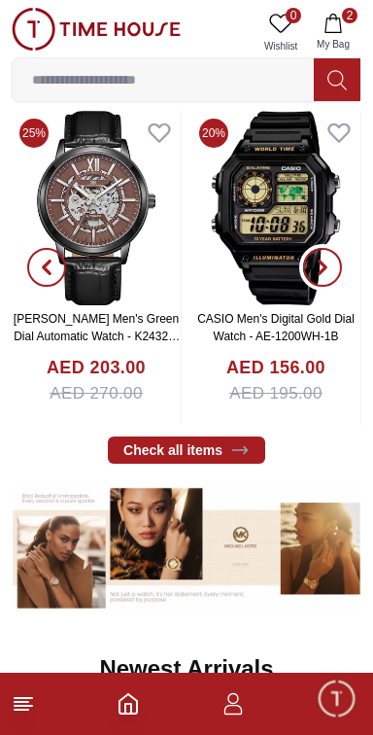
click at [331, 287] on span "button" at bounding box center [322, 267] width 39 height 39
click at [335, 287] on span "button" at bounding box center [322, 267] width 39 height 39
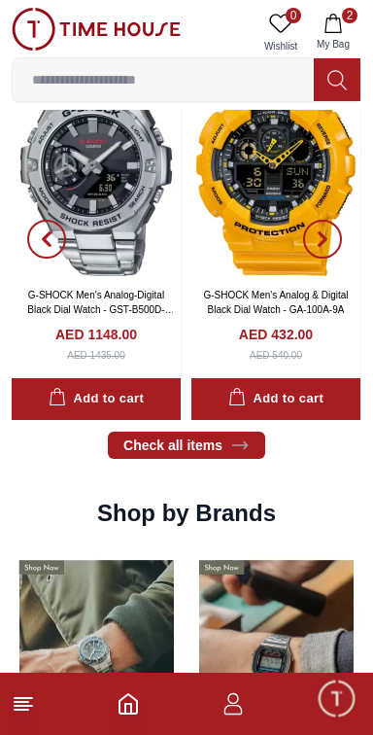
scroll to position [1362, 0]
